Goal: Task Accomplishment & Management: Use online tool/utility

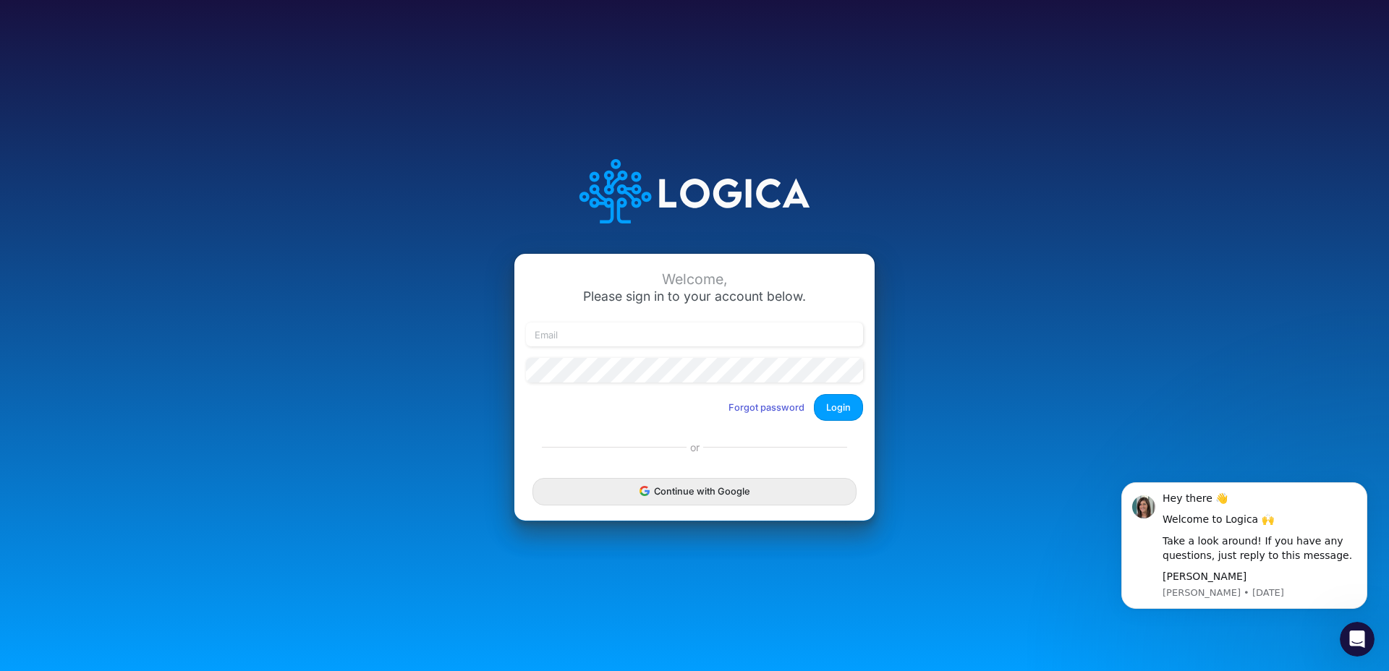
click at [640, 506] on div "Continue with Google" at bounding box center [694, 492] width 360 height 58
click at [648, 491] on icon "submit" at bounding box center [646, 492] width 5 height 5
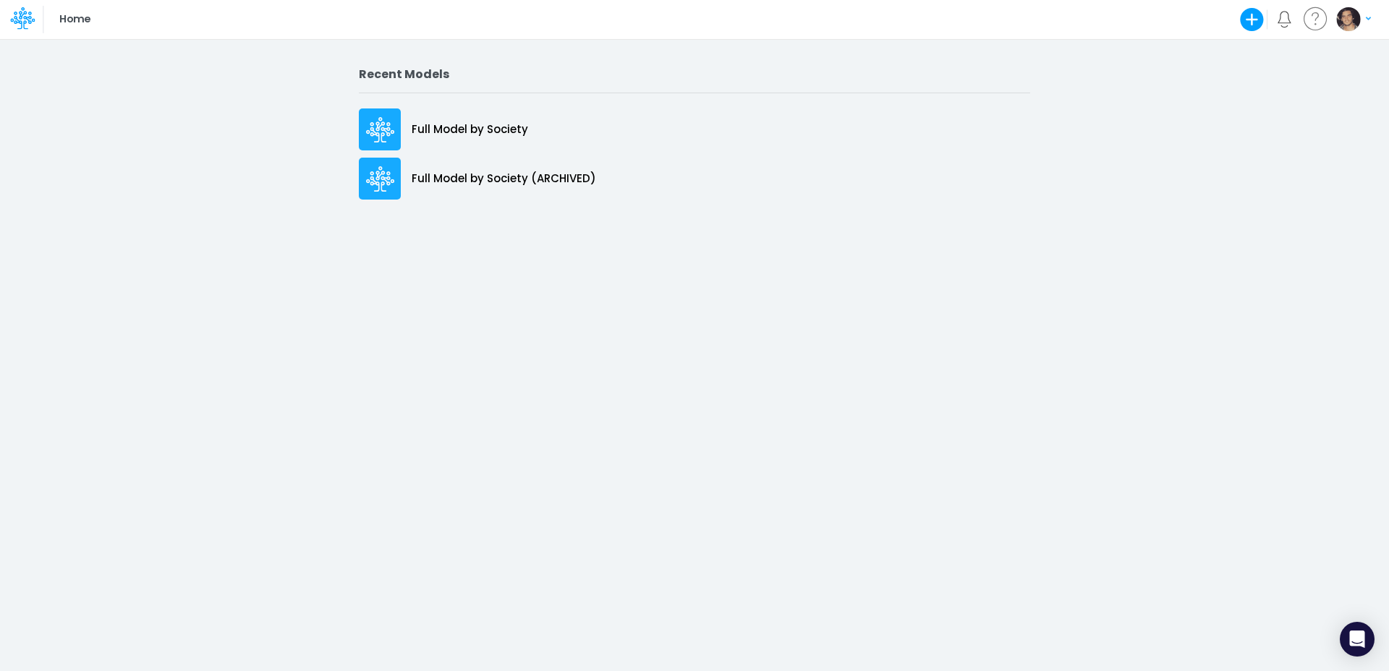
click at [1250, 20] on icon "button" at bounding box center [1251, 19] width 29 height 29
click at [1160, 75] on button "Blank Model" at bounding box center [1176, 77] width 177 height 22
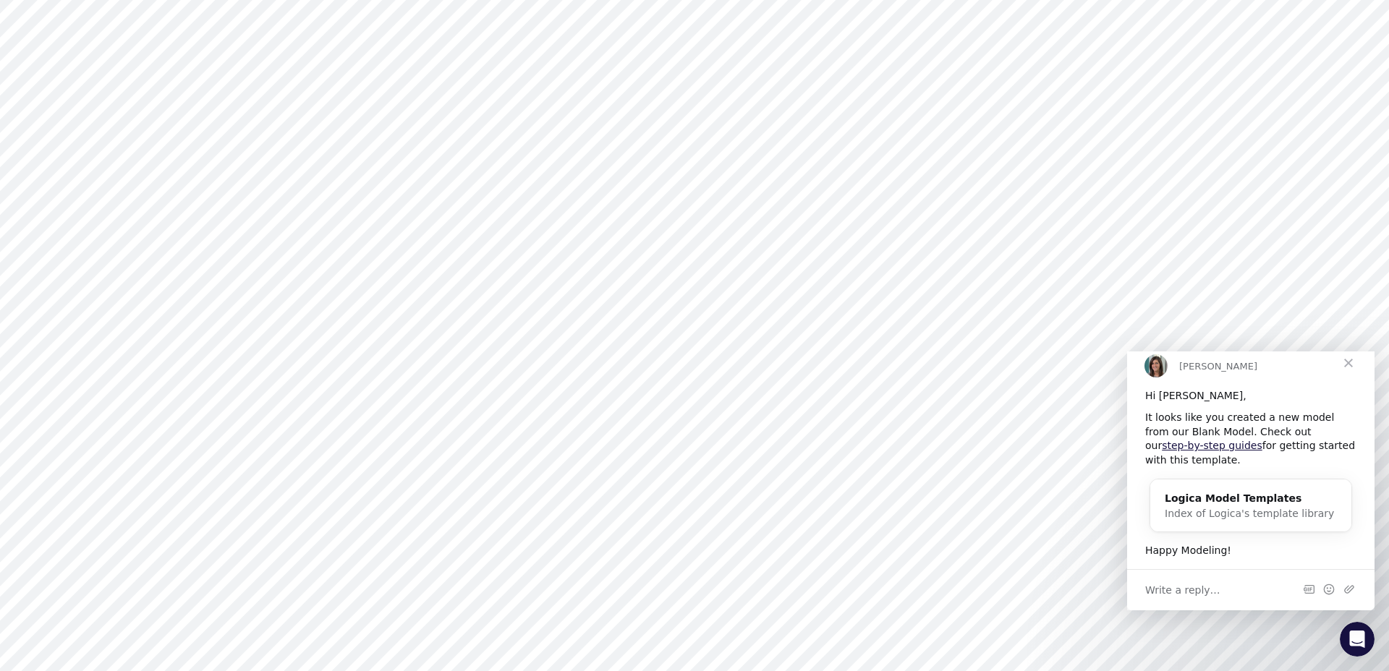
click at [1349, 371] on span "Close" at bounding box center [1348, 363] width 52 height 52
